Goal: Task Accomplishment & Management: Use online tool/utility

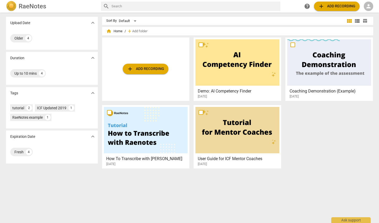
click at [161, 65] on button "add Add recording" at bounding box center [146, 69] width 46 height 10
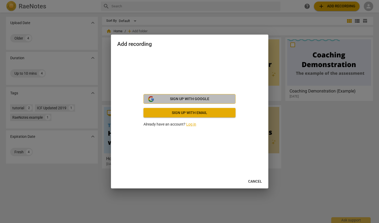
click at [180, 97] on span "Sign up with Google" at bounding box center [189, 98] width 39 height 5
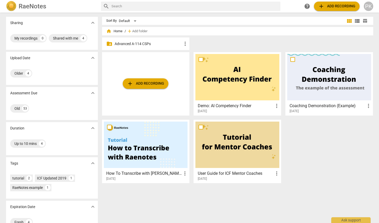
click at [134, 84] on span "add Add recording" at bounding box center [145, 84] width 37 height 6
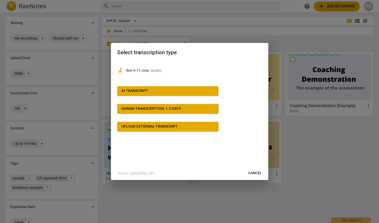
click at [165, 90] on span "AI Transcript" at bounding box center [167, 90] width 93 height 5
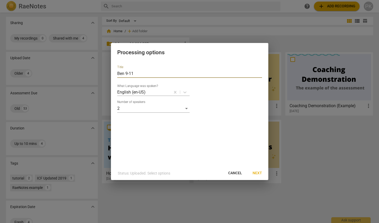
click at [152, 70] on input "Ben 9-11" at bounding box center [189, 73] width 145 height 8
click at [141, 73] on input "Ben 9-11" at bounding box center [189, 73] width 145 height 8
click at [258, 174] on span "Next" at bounding box center [257, 173] width 9 height 5
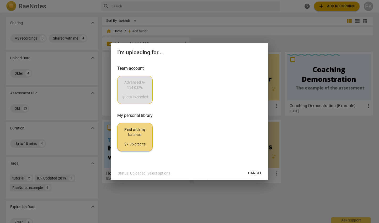
click at [217, 112] on h3 "My personal library" at bounding box center [189, 115] width 145 height 6
click at [147, 141] on span "Paid with my balance $7.05 credits" at bounding box center [135, 137] width 26 height 20
